Goal: Information Seeking & Learning: Learn about a topic

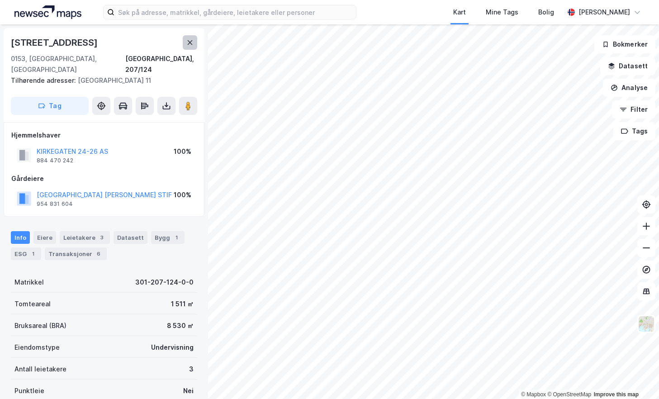
click at [191, 42] on icon at bounding box center [190, 42] width 5 height 5
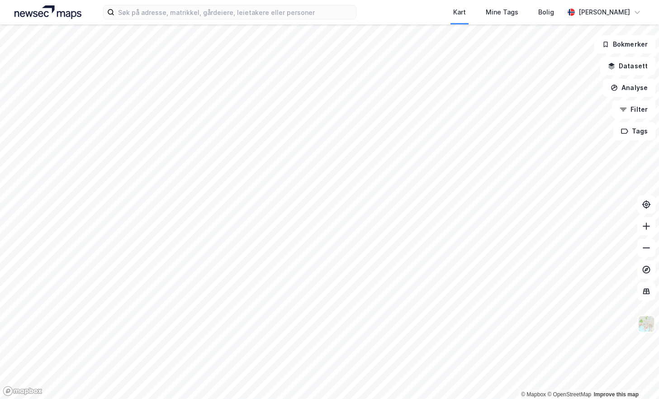
click at [648, 323] on img at bounding box center [646, 323] width 17 height 17
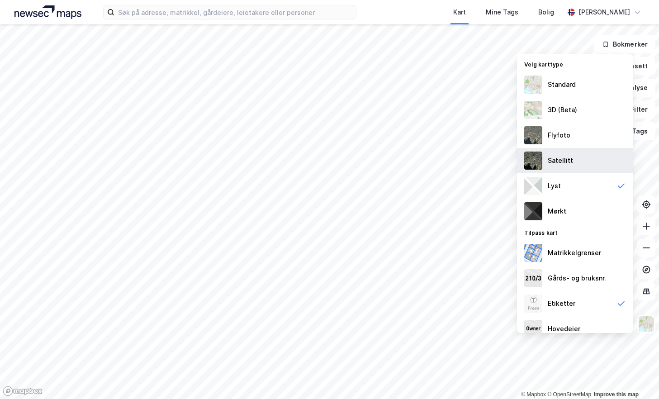
click at [567, 148] on div "Satellitt" at bounding box center [575, 160] width 116 height 25
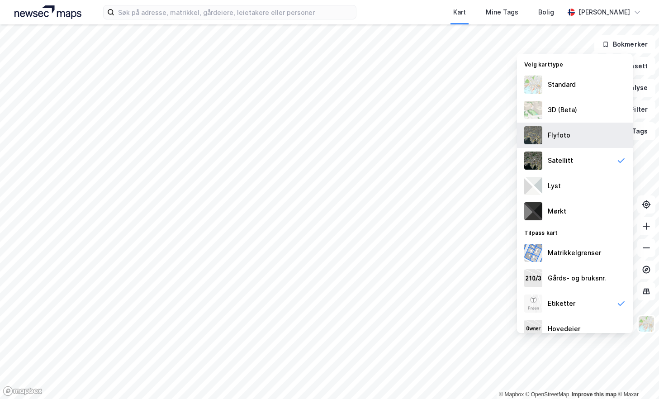
click at [558, 137] on div "Flyfoto" at bounding box center [559, 135] width 23 height 11
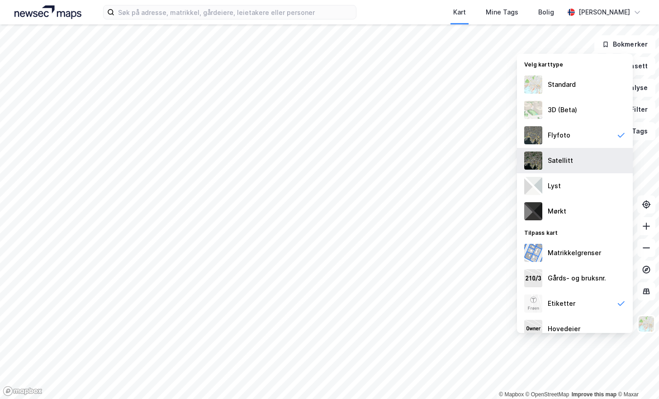
click at [563, 152] on div "Satellitt" at bounding box center [575, 160] width 116 height 25
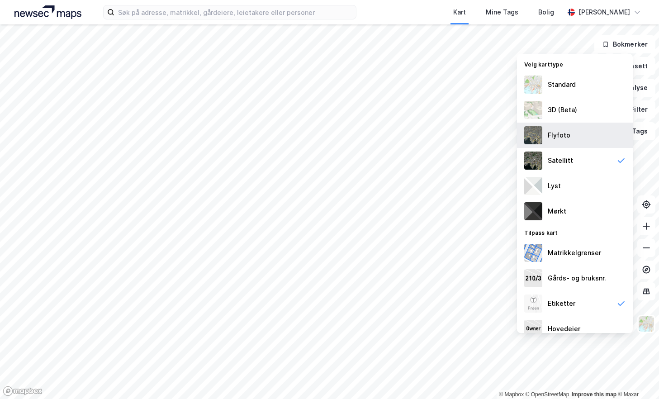
click at [563, 138] on div "Flyfoto" at bounding box center [559, 135] width 23 height 11
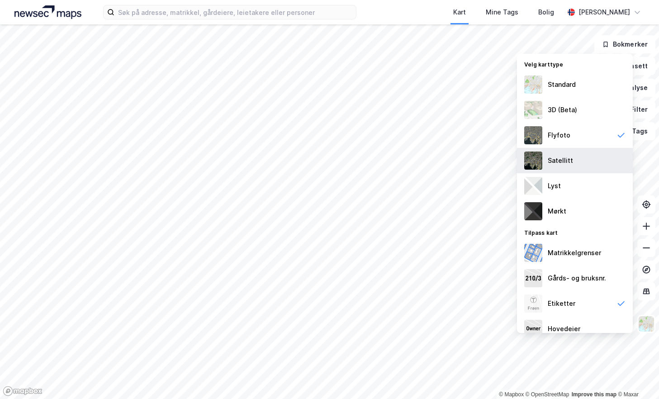
click at [566, 160] on div "Satellitt" at bounding box center [560, 160] width 25 height 11
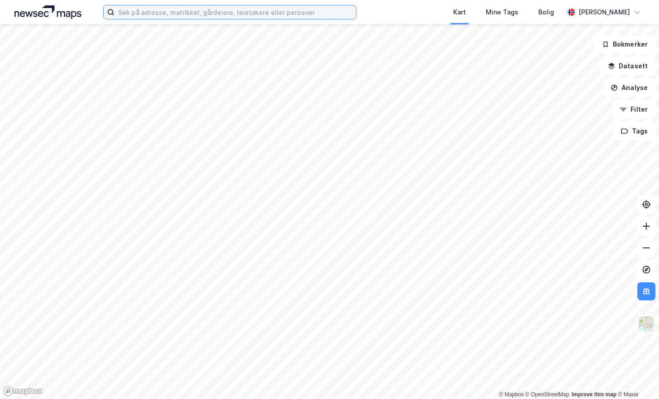
click at [161, 14] on input at bounding box center [235, 12] width 242 height 14
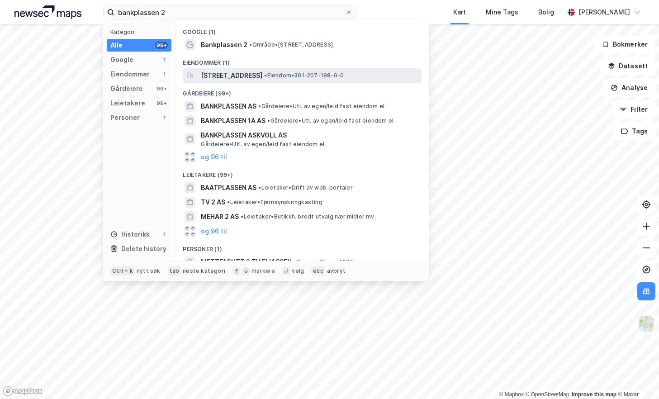
click at [262, 72] on span "[STREET_ADDRESS]" at bounding box center [232, 75] width 62 height 11
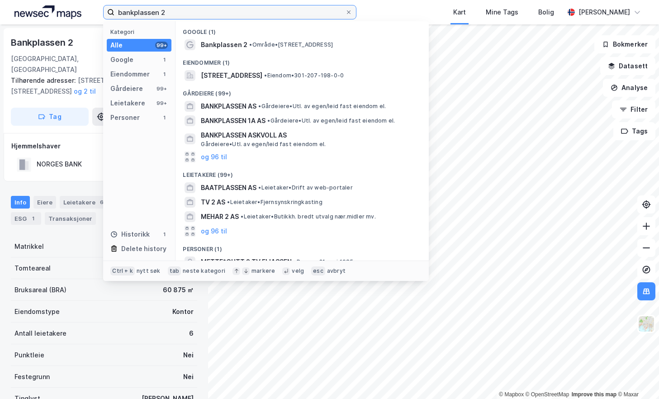
click at [168, 8] on input "bankplassen 2" at bounding box center [229, 12] width 231 height 14
click at [170, 10] on input "bankplassen 2" at bounding box center [229, 12] width 231 height 14
click at [169, 10] on input "bankplassen 2" at bounding box center [229, 12] width 231 height 14
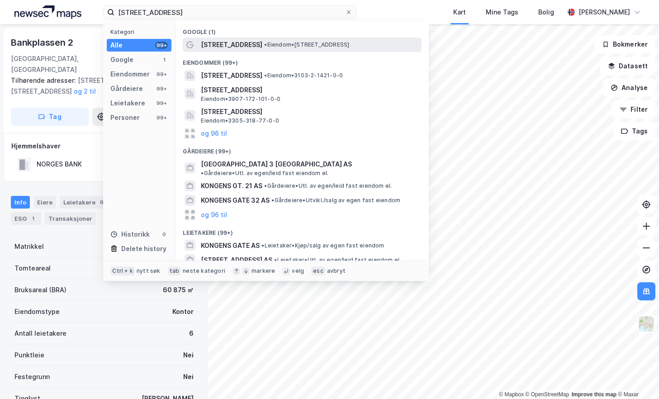
click at [245, 46] on span "[STREET_ADDRESS]" at bounding box center [232, 44] width 62 height 11
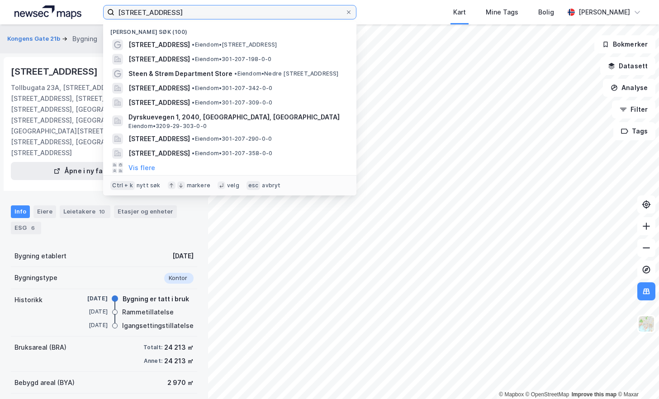
click at [171, 13] on input "[STREET_ADDRESS]" at bounding box center [229, 12] width 231 height 14
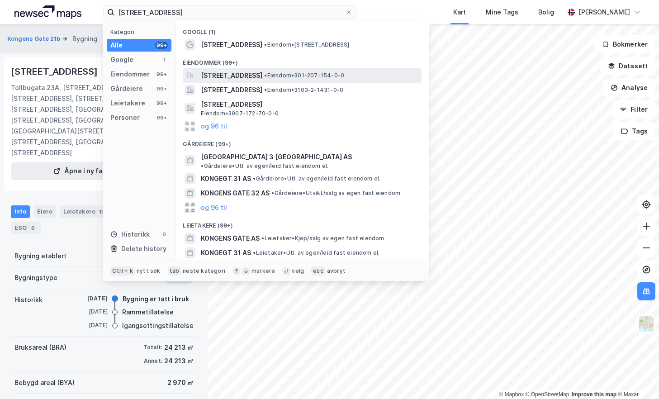
click at [262, 77] on span "[STREET_ADDRESS]" at bounding box center [232, 75] width 62 height 11
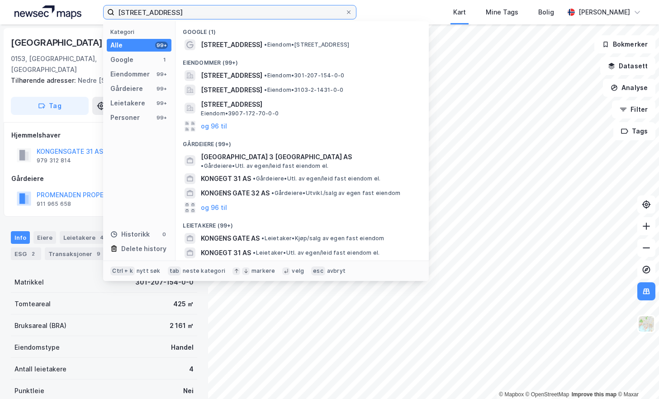
drag, startPoint x: 193, startPoint y: 12, endPoint x: 62, endPoint y: 27, distance: 132.5
click at [62, 27] on div "[STREET_ADDRESS] Kategori Alle 99+ Google 1 Eiendommer 99+ Gårdeiere 99+ Leieta…" at bounding box center [329, 199] width 659 height 399
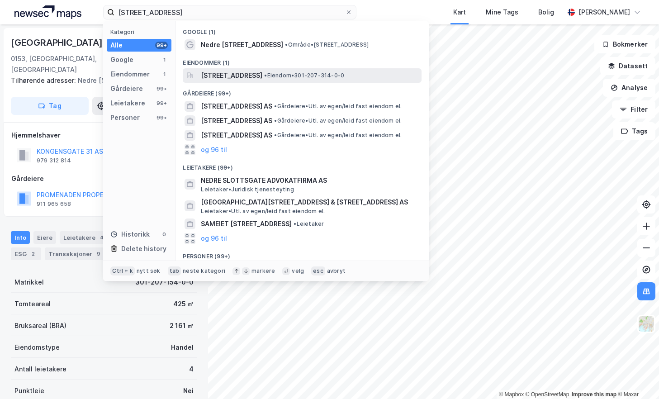
click at [262, 79] on span "[STREET_ADDRESS]" at bounding box center [232, 75] width 62 height 11
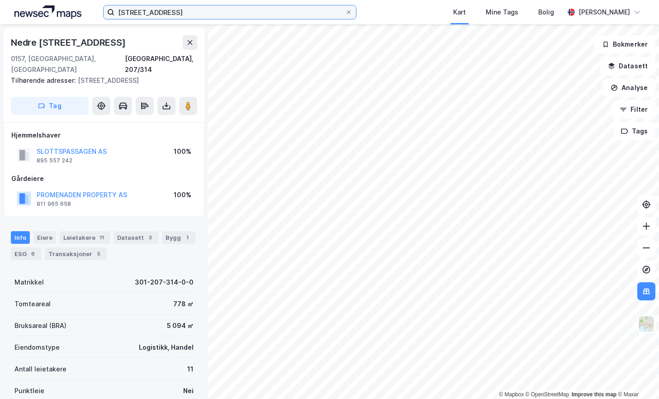
click at [181, 9] on input "[STREET_ADDRESS]" at bounding box center [229, 12] width 231 height 14
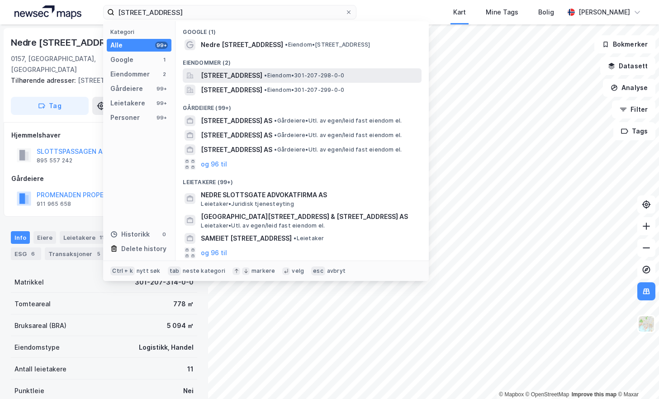
click at [267, 69] on div "[STREET_ADDRESS] • Eiendom • 301-207-298-0-0" at bounding box center [302, 75] width 239 height 14
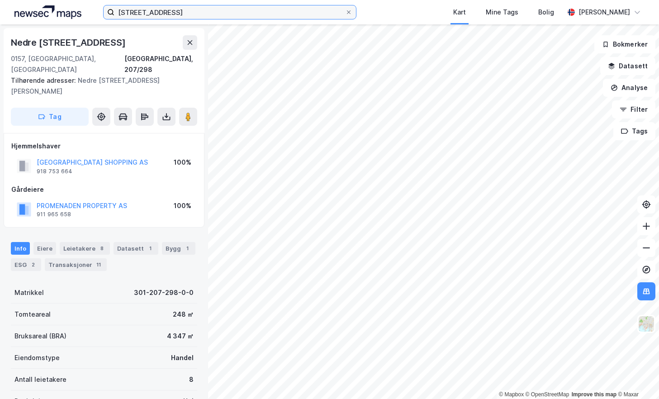
click at [183, 13] on input "[STREET_ADDRESS]" at bounding box center [229, 12] width 231 height 14
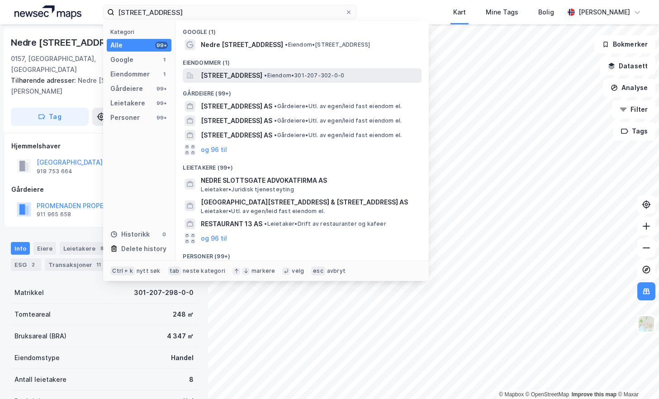
click at [262, 76] on span "[STREET_ADDRESS]" at bounding box center [232, 75] width 62 height 11
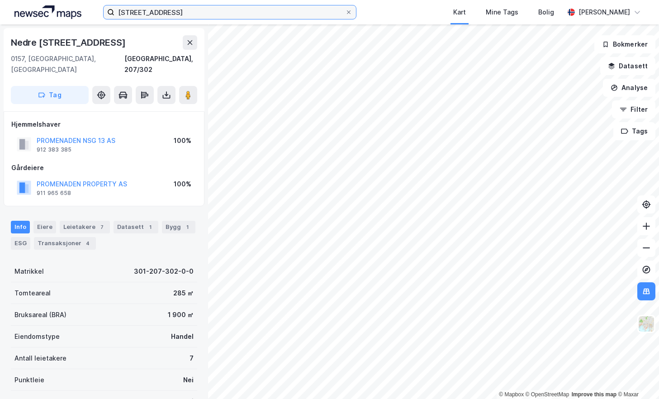
click at [203, 9] on input "[STREET_ADDRESS]" at bounding box center [229, 12] width 231 height 14
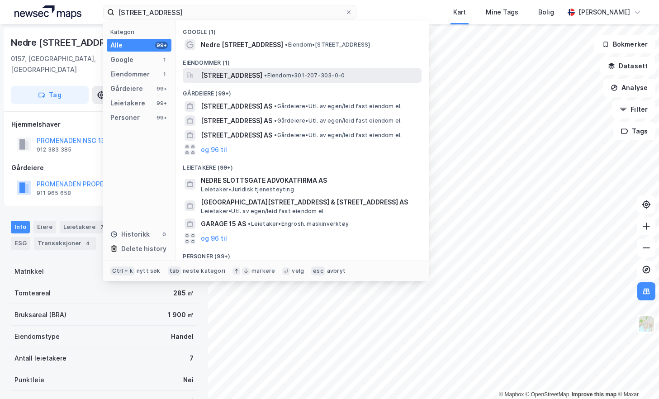
click at [259, 71] on span "[STREET_ADDRESS]" at bounding box center [232, 75] width 62 height 11
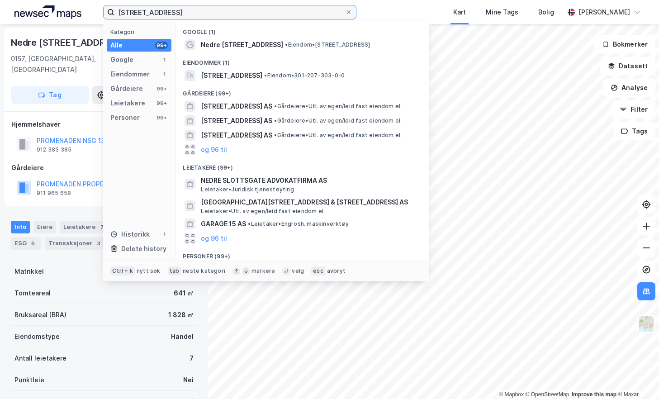
drag, startPoint x: 152, startPoint y: 18, endPoint x: 97, endPoint y: 18, distance: 54.8
click at [97, 18] on div "[STREET_ADDRESS] Kategori Alle 99+ Google 1 Eiendommer 1 Gårdeiere 99+ Leietake…" at bounding box center [329, 12] width 659 height 24
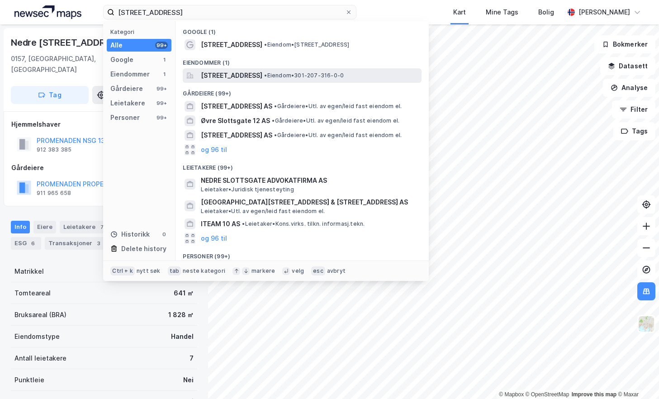
click at [255, 78] on span "[STREET_ADDRESS]" at bounding box center [232, 75] width 62 height 11
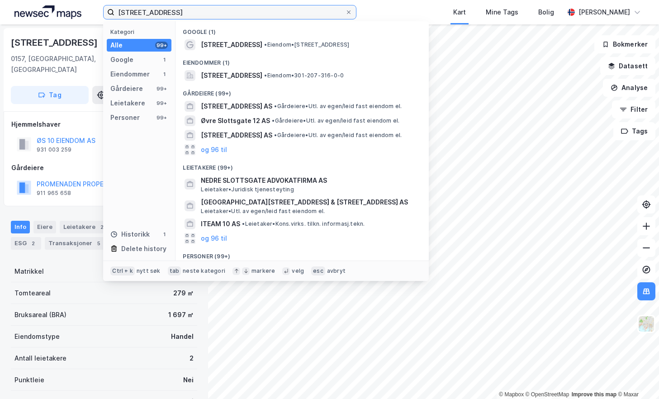
drag, startPoint x: 167, startPoint y: 12, endPoint x: 71, endPoint y: 16, distance: 95.6
click at [71, 16] on div "[GEOGRAPHIC_DATA] 10 Kategori Alle 99+ Google 1 Eiendommer 1 Gårdeiere 99+ Leie…" at bounding box center [329, 12] width 659 height 24
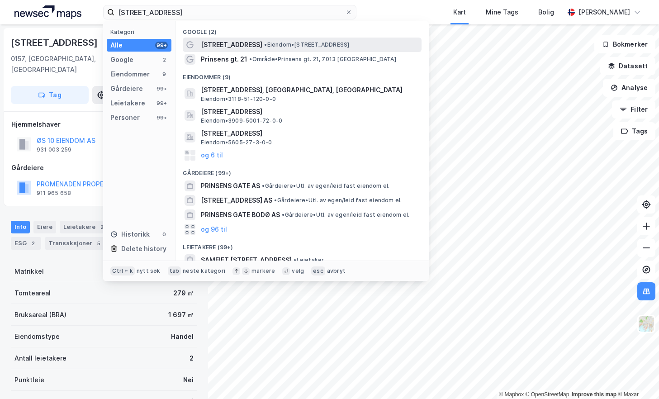
click at [279, 44] on span "• Eiendom • [STREET_ADDRESS]" at bounding box center [306, 44] width 85 height 7
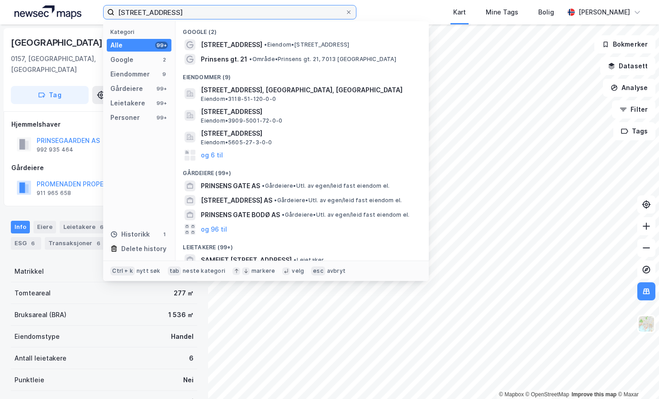
drag, startPoint x: 184, startPoint y: 12, endPoint x: 110, endPoint y: 10, distance: 74.2
click at [110, 10] on label "[STREET_ADDRESS]" at bounding box center [229, 12] width 253 height 14
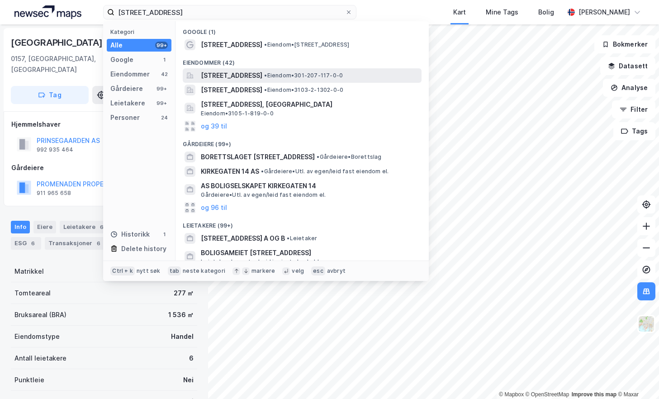
click at [267, 75] on span "•" at bounding box center [265, 75] width 3 height 7
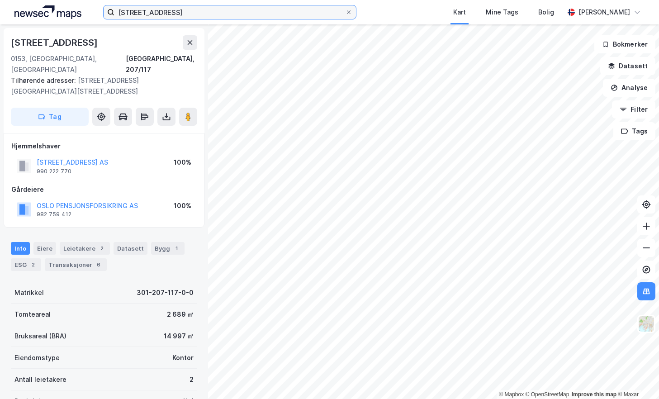
click at [181, 13] on input "[STREET_ADDRESS]" at bounding box center [229, 12] width 231 height 14
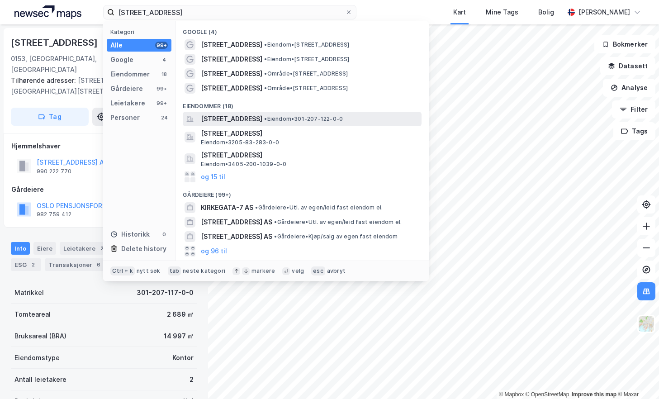
click at [307, 118] on span "• Eiendom • 301-207-122-0-0" at bounding box center [303, 118] width 79 height 7
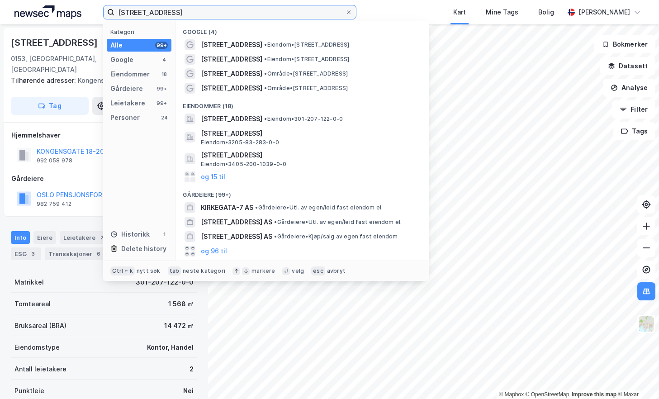
drag, startPoint x: 149, startPoint y: 13, endPoint x: 85, endPoint y: 13, distance: 64.3
click at [85, 13] on div "[STREET_ADDRESS] Kategori Alle 99+ Google 4 Eiendommer 18 Gårdeiere 99+ Leietak…" at bounding box center [329, 12] width 659 height 24
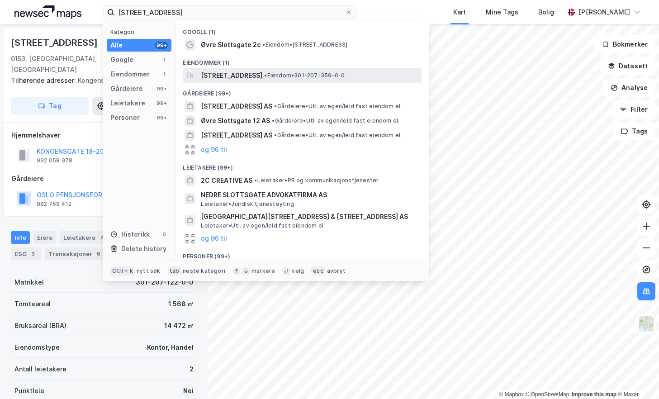
click at [262, 77] on span "[STREET_ADDRESS]" at bounding box center [232, 75] width 62 height 11
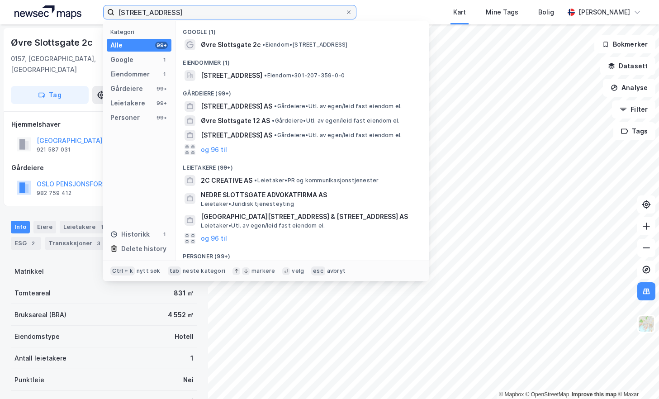
drag, startPoint x: 152, startPoint y: 16, endPoint x: 78, endPoint y: 21, distance: 74.4
click at [78, 21] on div "[STREET_ADDRESS] Kategori Alle 99+ Google 1 Eiendommer 1 Gårdeiere 99+ Leietake…" at bounding box center [329, 12] width 659 height 24
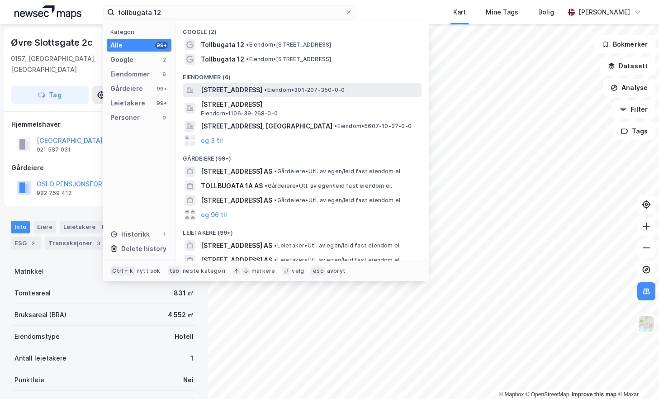
click at [262, 90] on span "[STREET_ADDRESS]" at bounding box center [232, 90] width 62 height 11
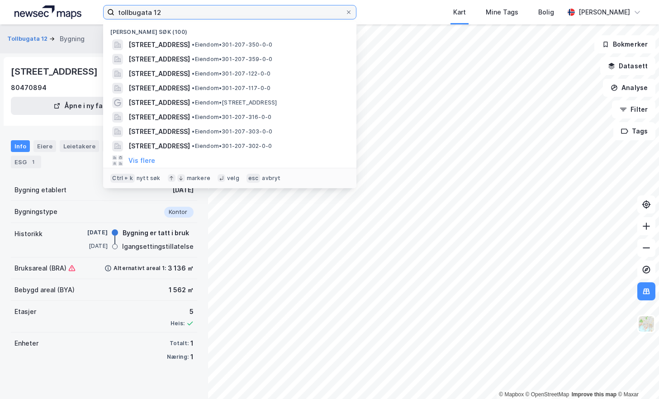
drag, startPoint x: 182, startPoint y: 12, endPoint x: 63, endPoint y: 21, distance: 119.4
click at [62, 19] on div "tollbugata 12 Nylige søk (100) [STREET_ADDRESS] • Eiendom • 301-207-350-0-0 [GE…" at bounding box center [329, 12] width 659 height 24
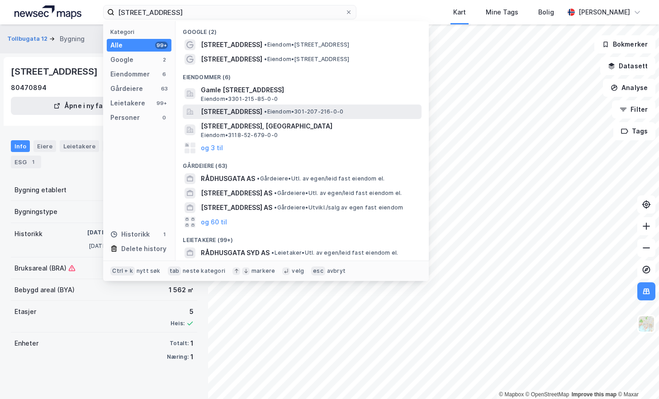
click at [262, 108] on span "[STREET_ADDRESS]" at bounding box center [232, 111] width 62 height 11
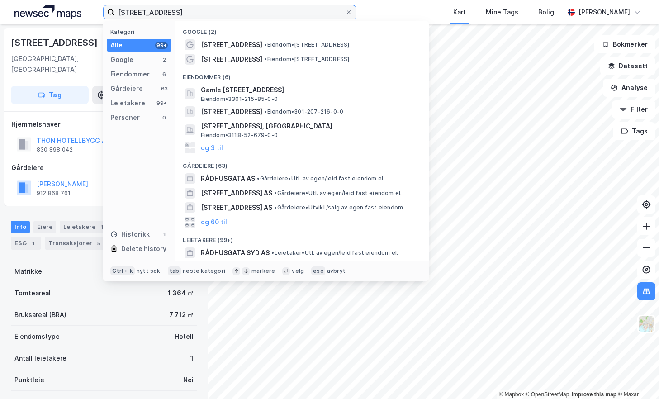
drag, startPoint x: 183, startPoint y: 13, endPoint x: 76, endPoint y: 17, distance: 107.3
click at [76, 17] on div "[STREET_ADDRESS] Kategori Alle 99+ Google 2 Eiendommer 6 Gårdeiere 63 Leietaker…" at bounding box center [329, 12] width 659 height 24
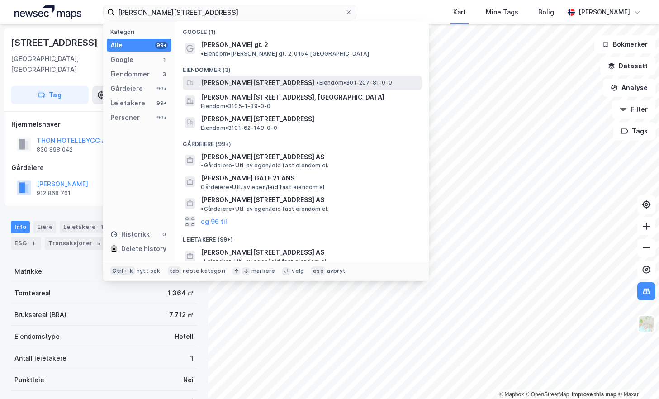
click at [257, 77] on span "[PERSON_NAME][STREET_ADDRESS]" at bounding box center [258, 82] width 114 height 11
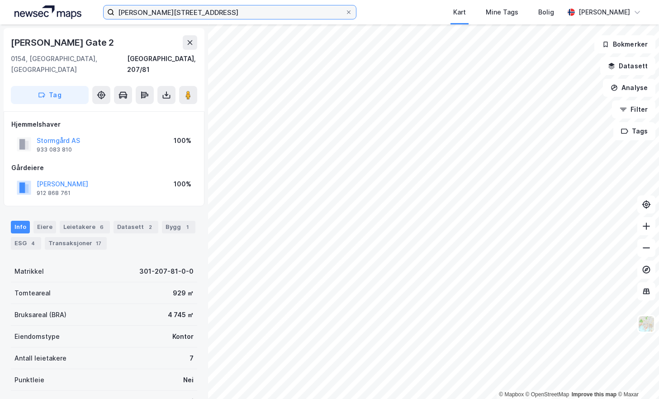
click at [181, 13] on input "[PERSON_NAME][STREET_ADDRESS]" at bounding box center [229, 12] width 231 height 14
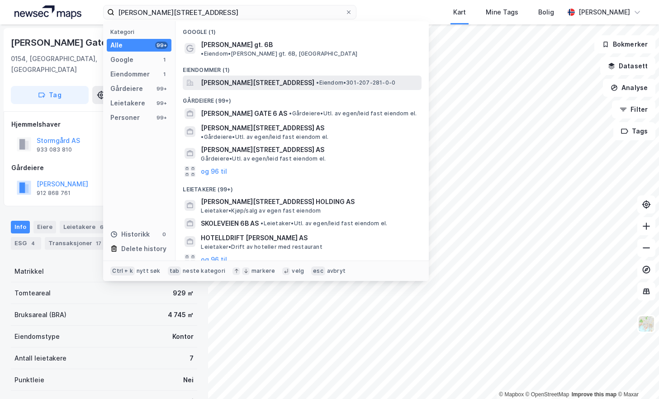
click at [275, 77] on span "[PERSON_NAME][STREET_ADDRESS]" at bounding box center [258, 82] width 114 height 11
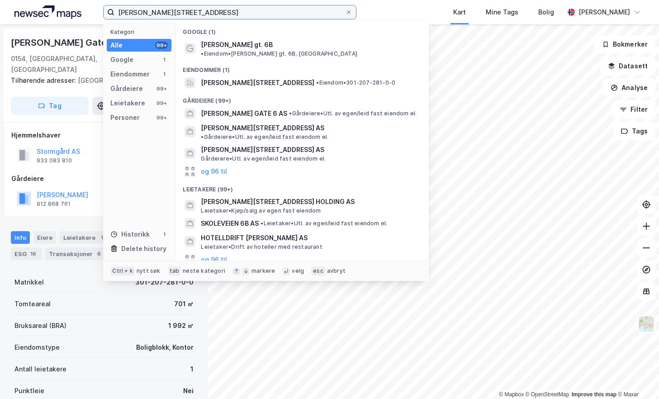
click at [218, 16] on input "[PERSON_NAME][STREET_ADDRESS]" at bounding box center [229, 12] width 231 height 14
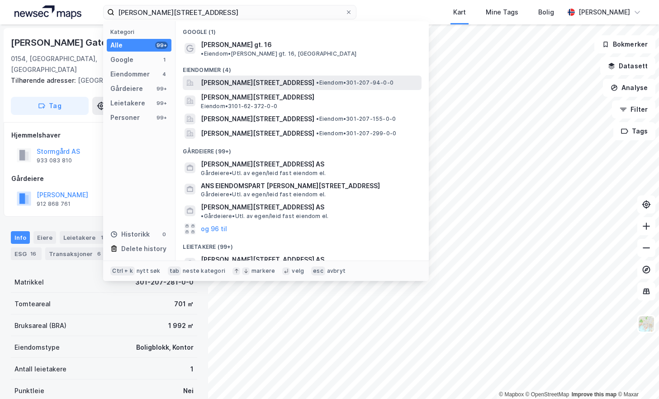
click at [288, 77] on span "[PERSON_NAME][STREET_ADDRESS]" at bounding box center [258, 82] width 114 height 11
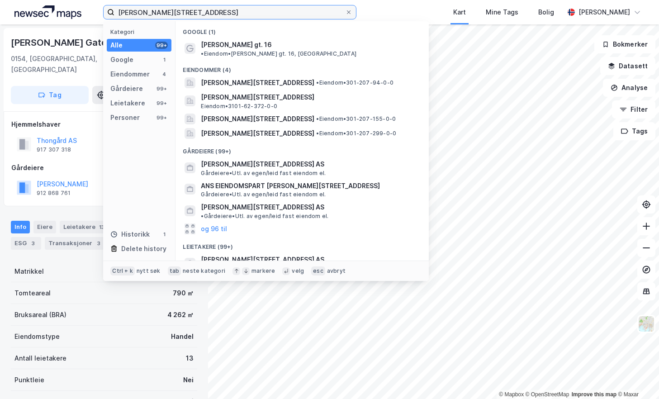
drag, startPoint x: 193, startPoint y: 15, endPoint x: 108, endPoint y: 17, distance: 85.1
click at [108, 17] on label "[PERSON_NAME][STREET_ADDRESS]" at bounding box center [229, 12] width 253 height 14
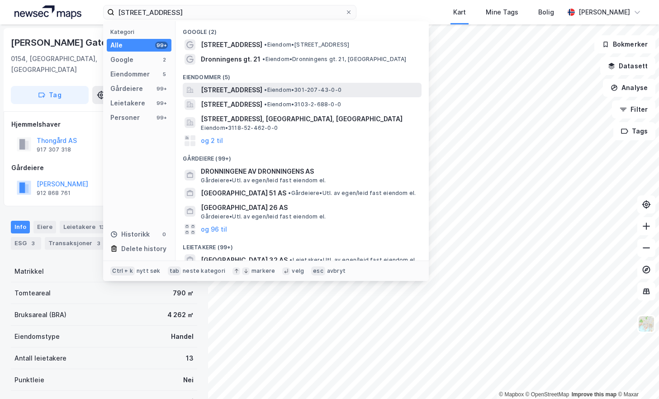
click at [262, 89] on span "[STREET_ADDRESS]" at bounding box center [232, 90] width 62 height 11
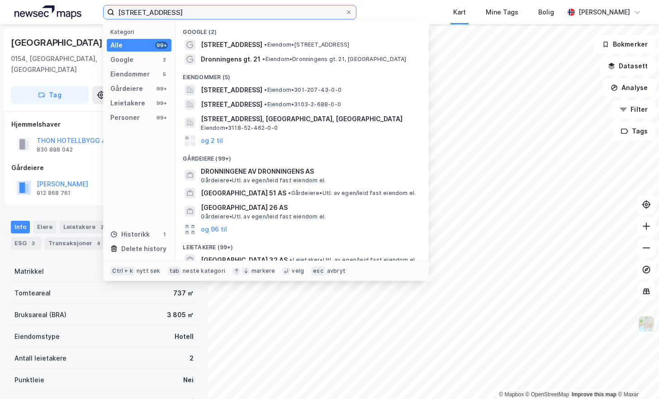
click at [225, 15] on input "[STREET_ADDRESS]" at bounding box center [229, 12] width 231 height 14
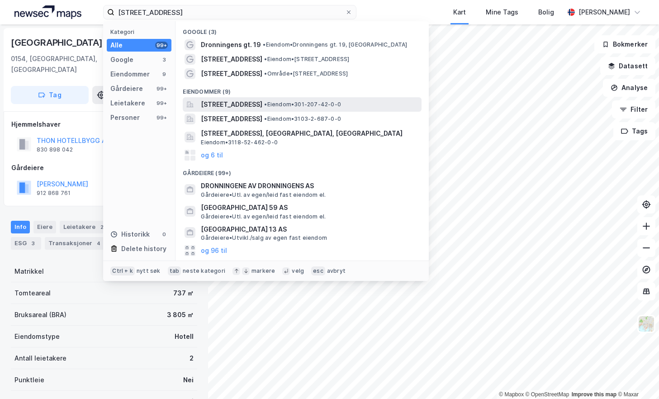
click at [262, 100] on span "[STREET_ADDRESS]" at bounding box center [232, 104] width 62 height 11
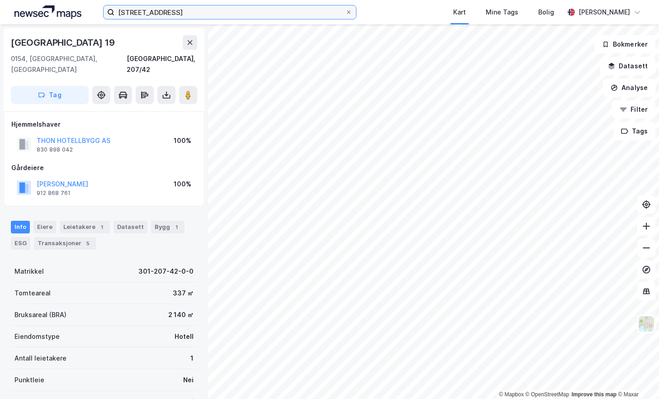
click at [199, 10] on input "[STREET_ADDRESS]" at bounding box center [229, 12] width 231 height 14
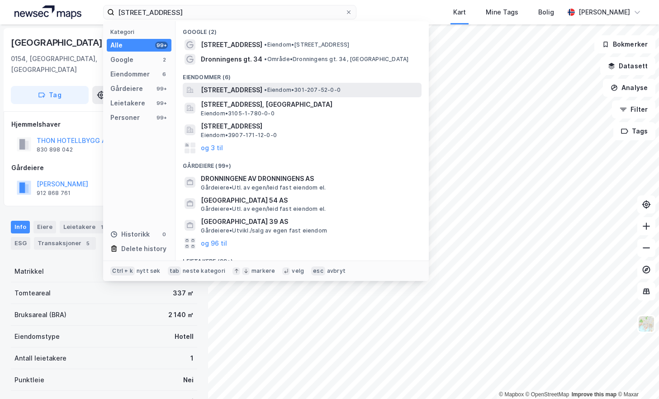
click at [248, 88] on span "[STREET_ADDRESS]" at bounding box center [232, 90] width 62 height 11
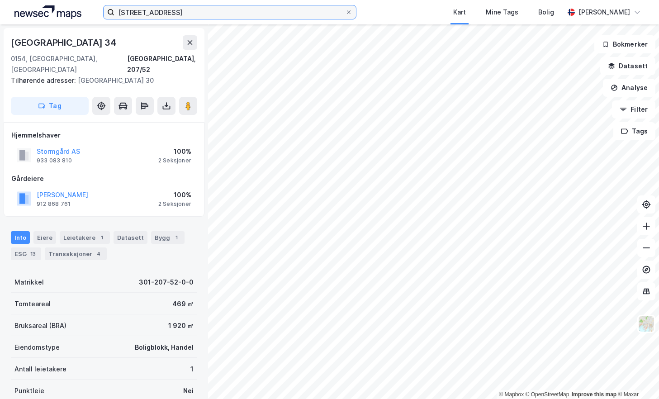
click at [200, 12] on input "[STREET_ADDRESS]" at bounding box center [229, 12] width 231 height 14
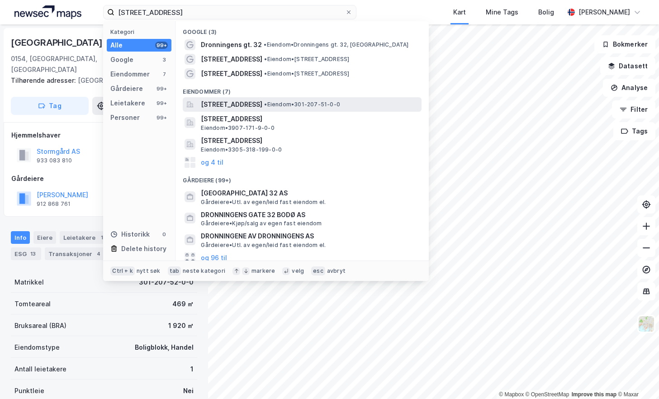
click at [260, 100] on span "[STREET_ADDRESS]" at bounding box center [232, 104] width 62 height 11
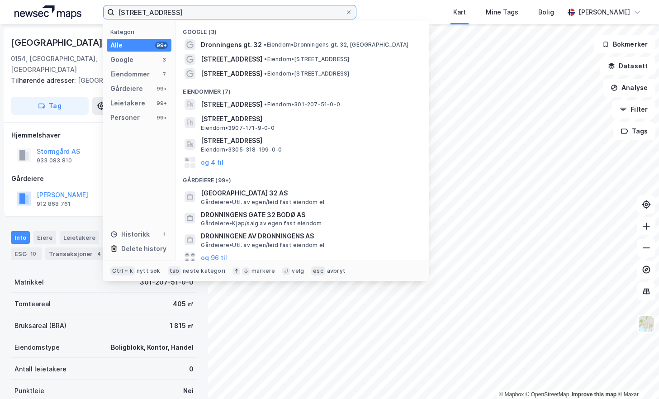
click at [196, 10] on input "[STREET_ADDRESS]" at bounding box center [229, 12] width 231 height 14
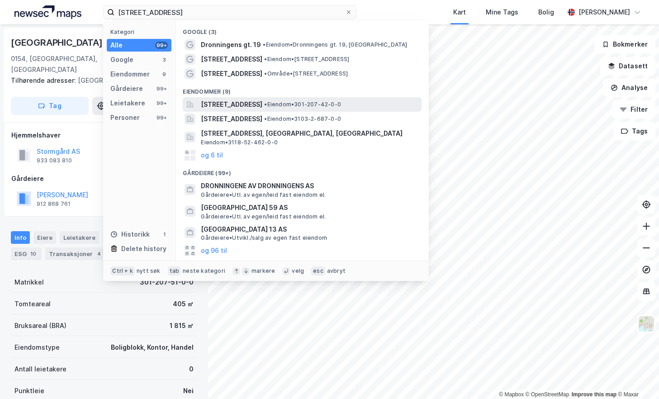
click at [262, 101] on span "[STREET_ADDRESS]" at bounding box center [232, 104] width 62 height 11
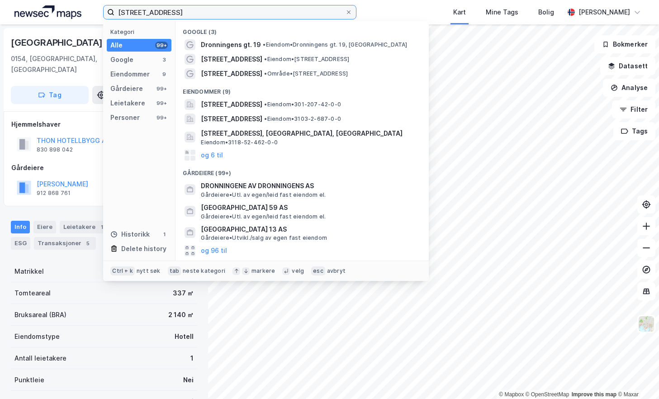
click at [202, 14] on input "[STREET_ADDRESS]" at bounding box center [229, 12] width 231 height 14
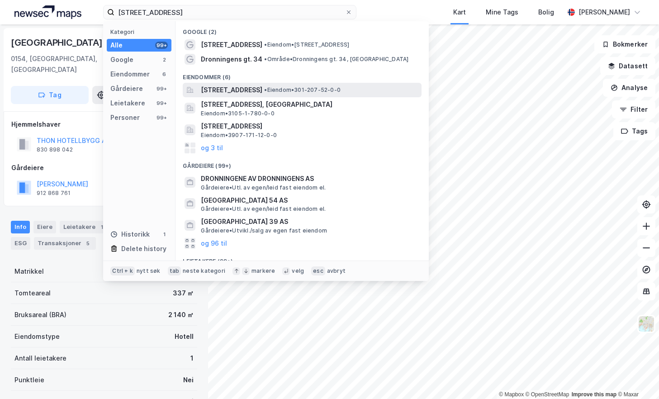
click at [262, 86] on span "[STREET_ADDRESS]" at bounding box center [232, 90] width 62 height 11
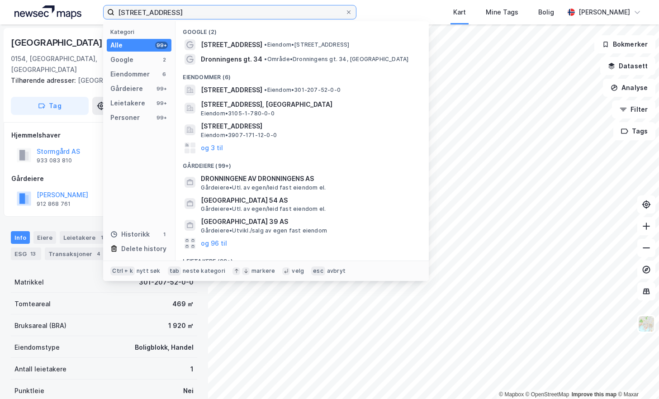
drag, startPoint x: 144, startPoint y: 14, endPoint x: 86, endPoint y: 15, distance: 57.9
click at [86, 15] on div "[STREET_ADDRESS] Kategori Alle 99+ Google 2 Eiendommer 6 Gårdeiere 99+ Leietake…" at bounding box center [329, 12] width 659 height 24
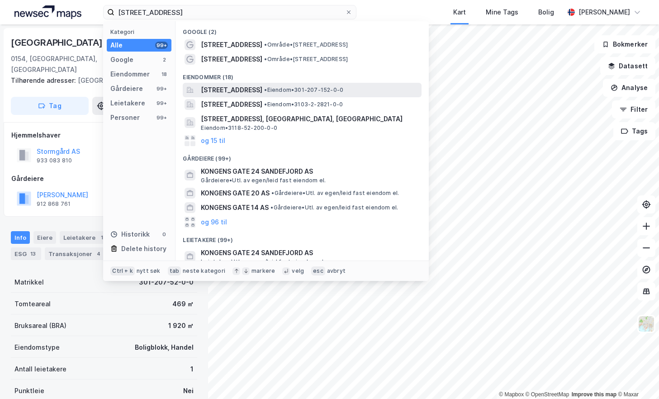
click at [262, 88] on span "[STREET_ADDRESS]" at bounding box center [232, 90] width 62 height 11
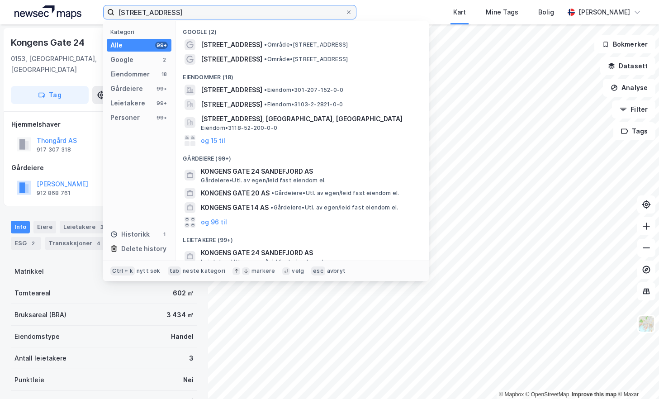
drag, startPoint x: 205, startPoint y: 12, endPoint x: 41, endPoint y: 28, distance: 164.6
click at [41, 28] on div "[STREET_ADDRESS] Kategori Alle 99+ Google 2 Eiendommer 18 Gårdeiere 99+ Leietak…" at bounding box center [329, 199] width 659 height 399
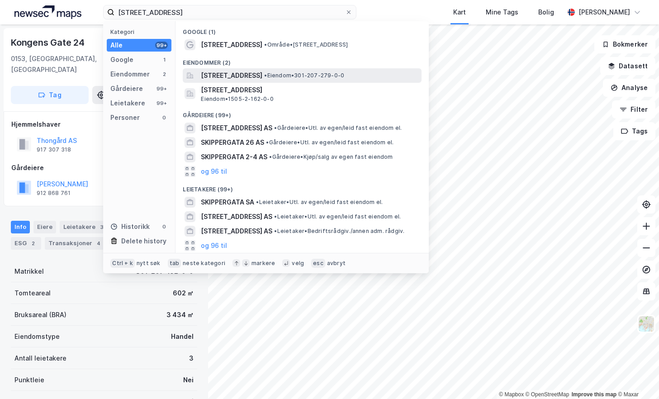
click at [222, 73] on span "[STREET_ADDRESS]" at bounding box center [232, 75] width 62 height 11
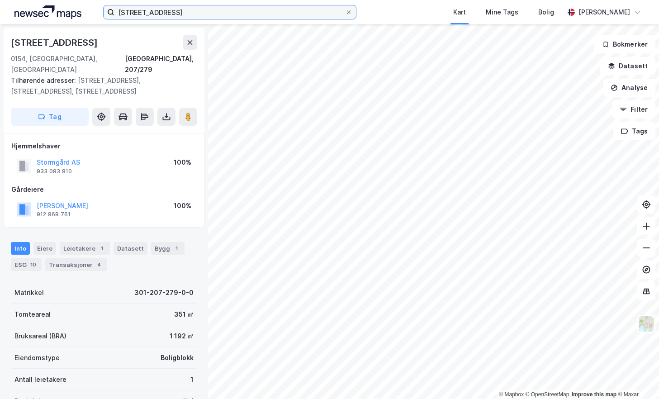
click at [181, 14] on input "[STREET_ADDRESS]" at bounding box center [229, 12] width 231 height 14
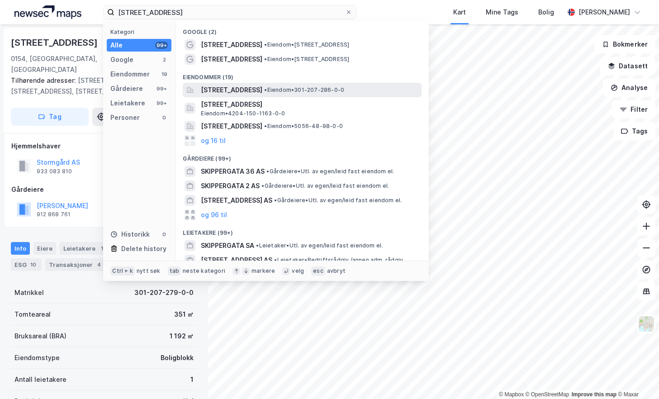
click at [257, 88] on span "[STREET_ADDRESS]" at bounding box center [232, 90] width 62 height 11
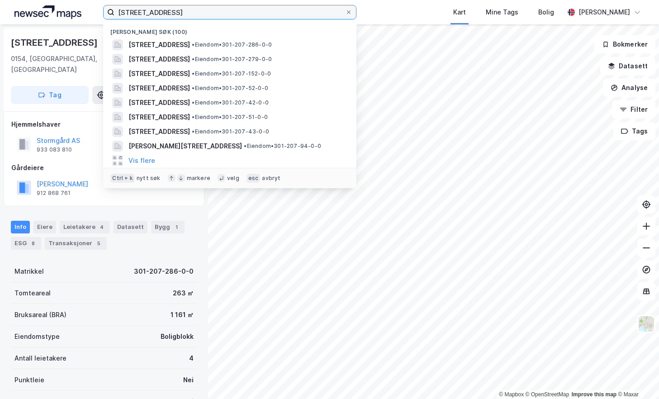
click at [197, 14] on input "[STREET_ADDRESS]" at bounding box center [229, 12] width 231 height 14
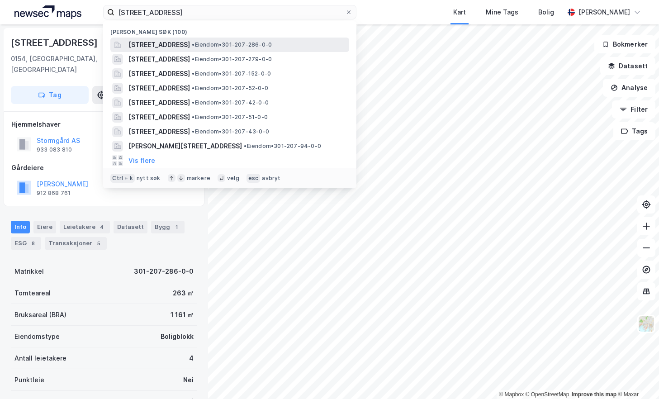
click at [190, 43] on span "[STREET_ADDRESS]" at bounding box center [160, 44] width 62 height 11
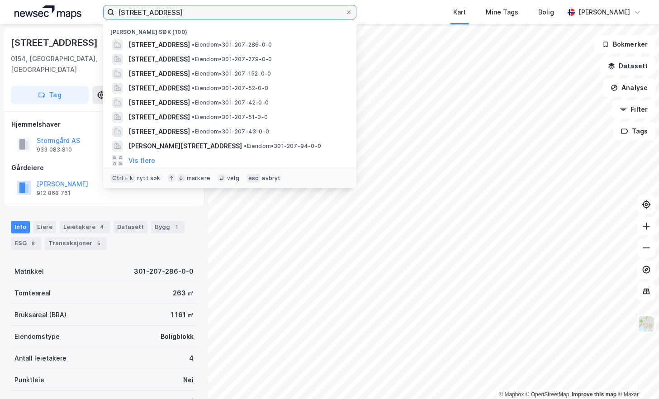
drag, startPoint x: 188, startPoint y: 13, endPoint x: 81, endPoint y: 13, distance: 107.7
click at [80, 13] on div "[STREET_ADDRESS] Nylige søk (100) [STREET_ADDRESS] • Eiendom • 301-207-286-0-0 …" at bounding box center [329, 12] width 659 height 24
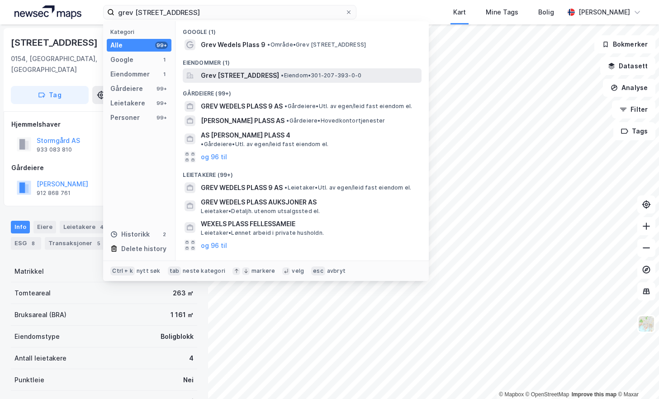
click at [279, 78] on span "Grev [STREET_ADDRESS]" at bounding box center [240, 75] width 78 height 11
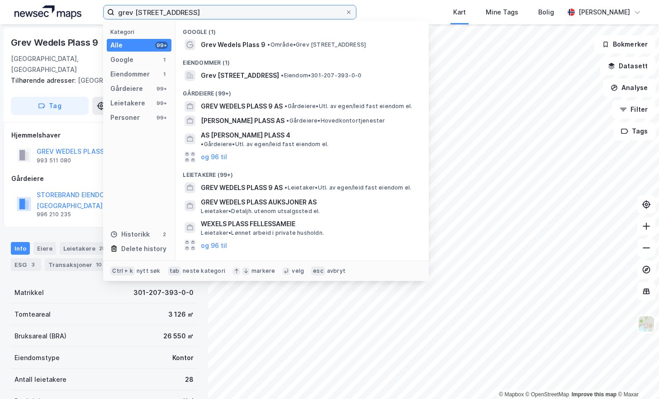
drag, startPoint x: 193, startPoint y: 17, endPoint x: 95, endPoint y: 22, distance: 97.9
click at [95, 22] on div "grev wedels plass 9 Kategori Alle 99+ Google 1 Eiendommer 1 Gårdeiere 99+ Leiet…" at bounding box center [329, 12] width 659 height 24
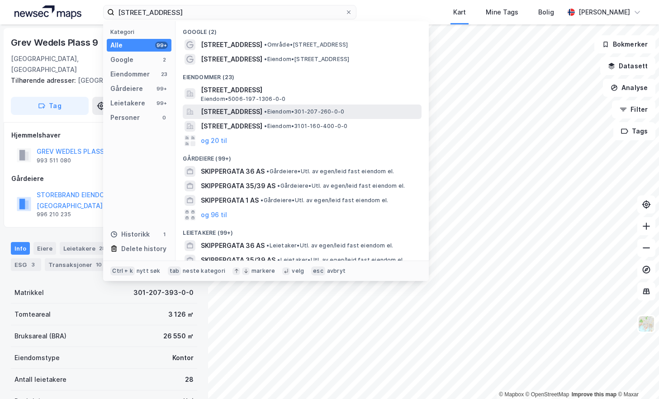
click at [267, 114] on span "•" at bounding box center [265, 111] width 3 height 7
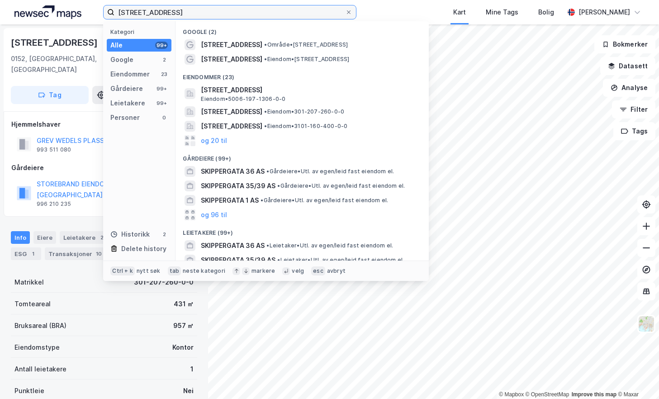
drag, startPoint x: 157, startPoint y: 12, endPoint x: 105, endPoint y: 18, distance: 52.9
click at [107, 18] on label "[STREET_ADDRESS]" at bounding box center [229, 12] width 253 height 14
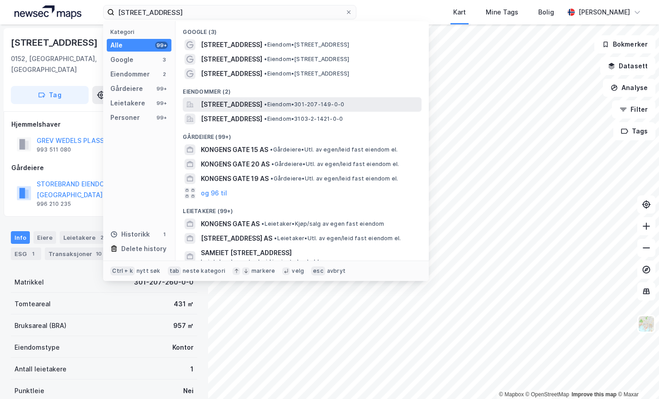
click at [262, 101] on span "[STREET_ADDRESS]" at bounding box center [232, 104] width 62 height 11
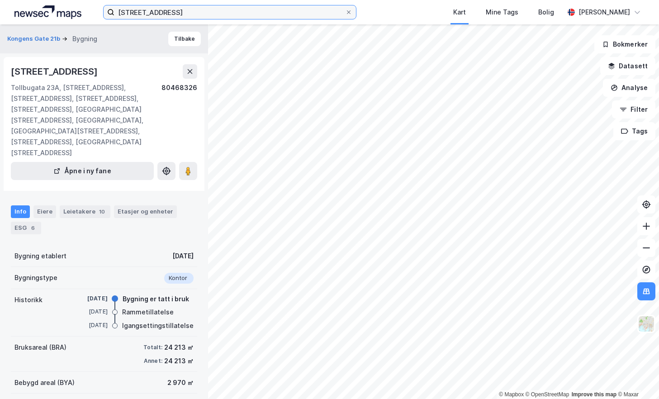
click at [189, 17] on input "[STREET_ADDRESS]" at bounding box center [229, 12] width 231 height 14
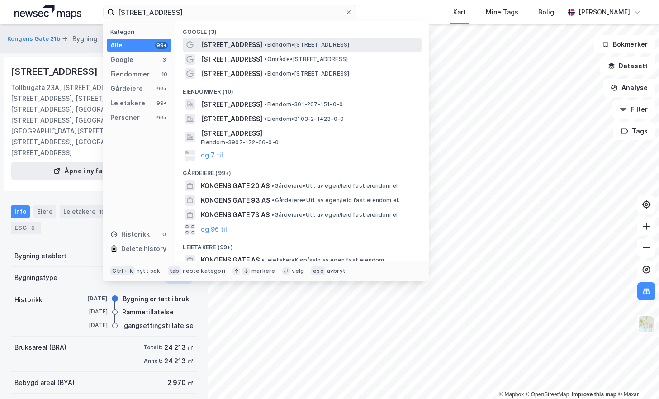
click at [275, 47] on span "• Eiendom • [STREET_ADDRESS]" at bounding box center [306, 44] width 85 height 7
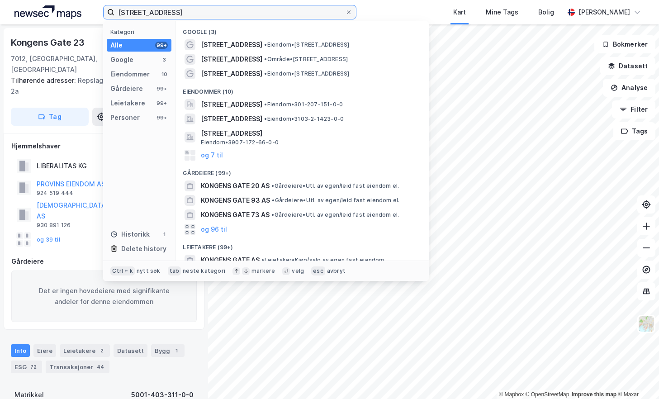
click at [223, 14] on input "[STREET_ADDRESS]" at bounding box center [229, 12] width 231 height 14
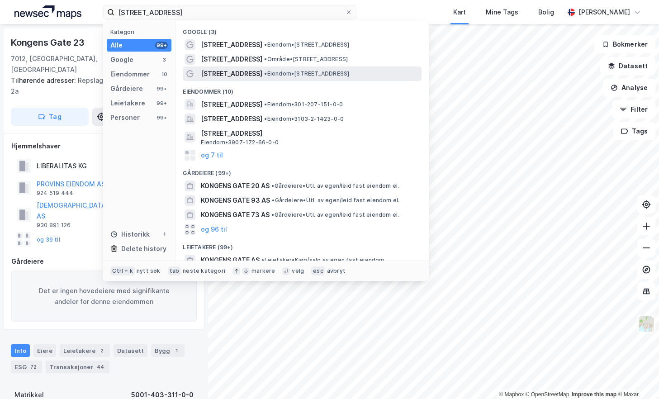
click at [284, 70] on span "• Eiendom • [STREET_ADDRESS]" at bounding box center [306, 73] width 85 height 7
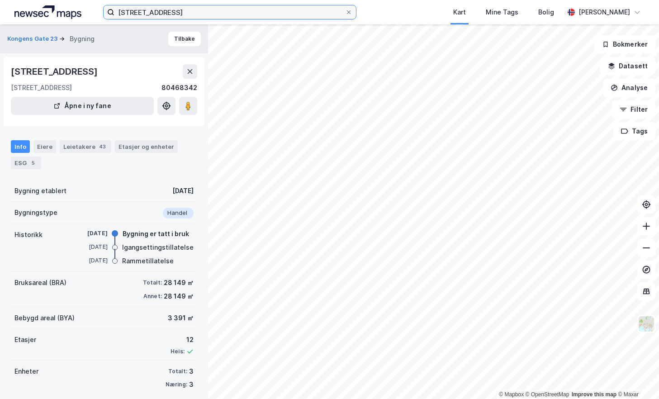
click at [203, 14] on input "[STREET_ADDRESS]" at bounding box center [229, 12] width 231 height 14
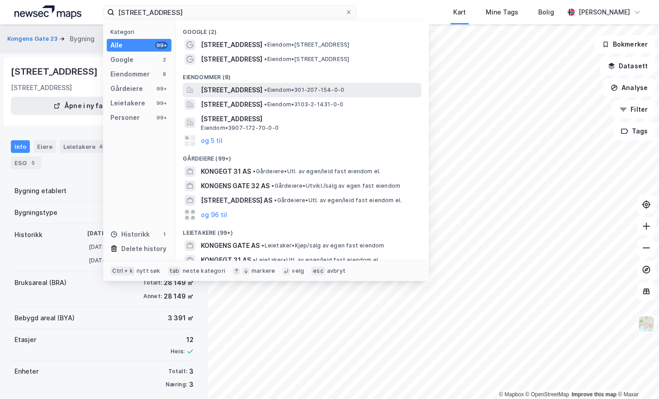
click at [255, 93] on span "[STREET_ADDRESS]" at bounding box center [232, 90] width 62 height 11
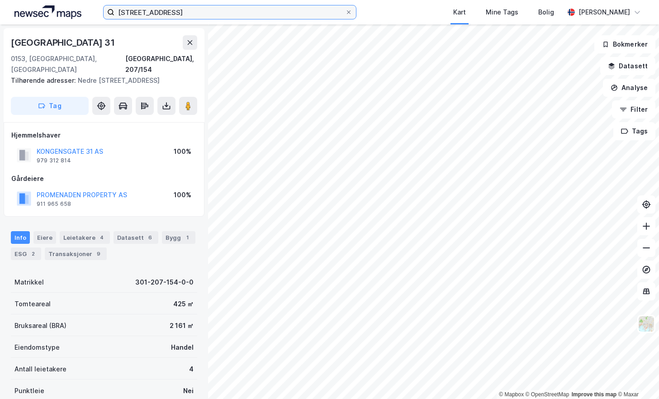
click at [189, 14] on input "[STREET_ADDRESS]" at bounding box center [229, 12] width 231 height 14
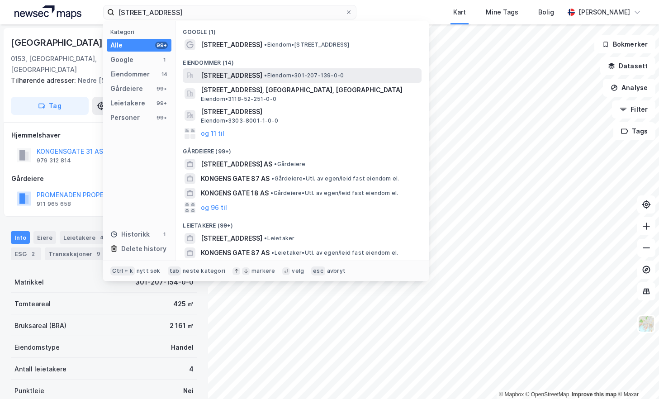
click at [259, 76] on span "[STREET_ADDRESS]" at bounding box center [232, 75] width 62 height 11
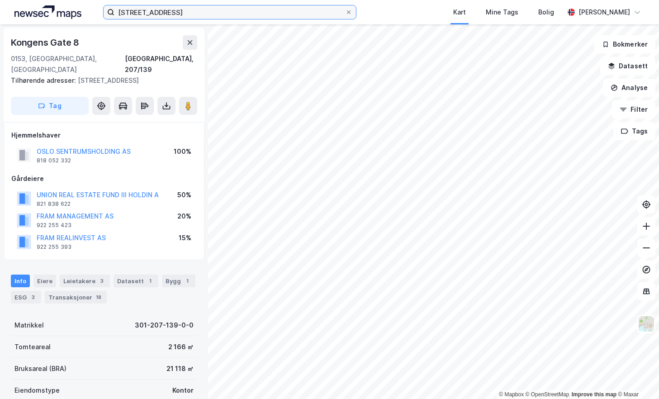
click at [176, 12] on input "[STREET_ADDRESS]" at bounding box center [229, 12] width 231 height 14
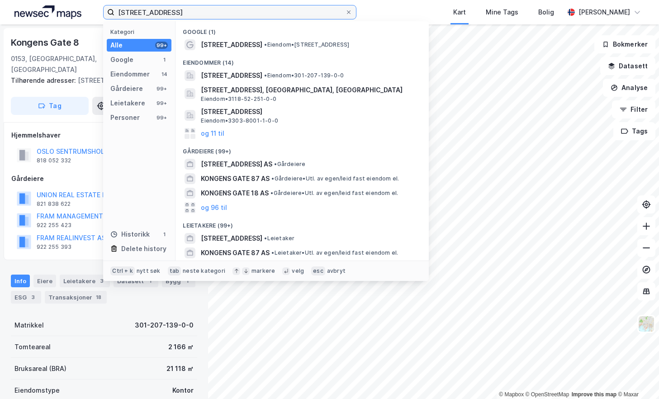
drag, startPoint x: 176, startPoint y: 12, endPoint x: 102, endPoint y: 14, distance: 74.2
click at [105, 16] on label "[STREET_ADDRESS]" at bounding box center [229, 12] width 253 height 14
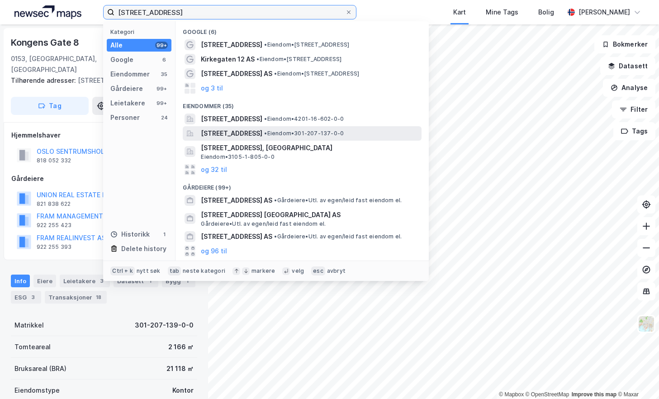
type input "[STREET_ADDRESS]"
click at [262, 133] on span "[STREET_ADDRESS]" at bounding box center [232, 133] width 62 height 11
